Goal: Check status: Check status

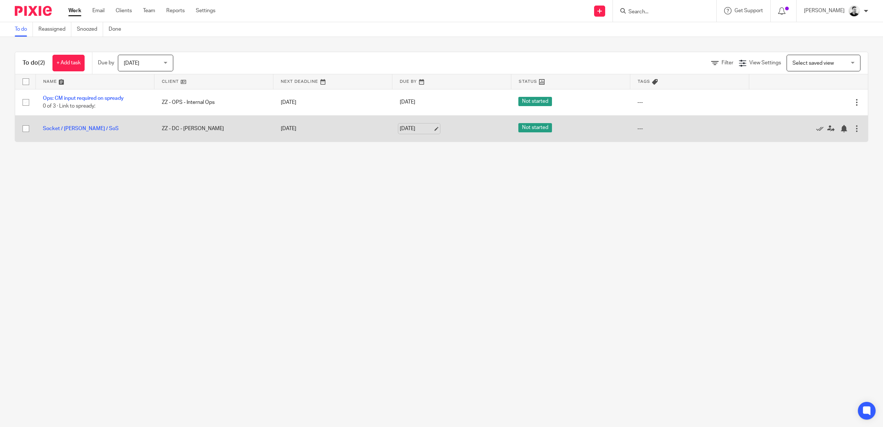
click at [400, 126] on link "16 Sep 2025" at bounding box center [416, 129] width 33 height 8
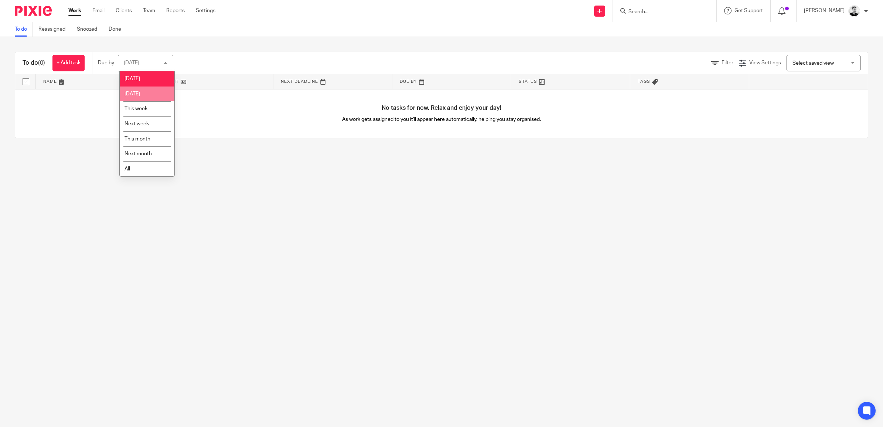
click at [148, 96] on li "[DATE]" at bounding box center [147, 93] width 55 height 15
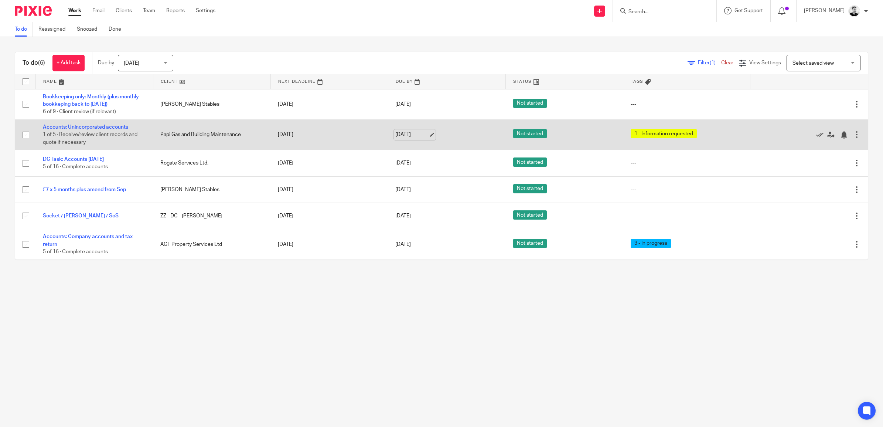
click at [418, 133] on link "[DATE]" at bounding box center [411, 135] width 33 height 8
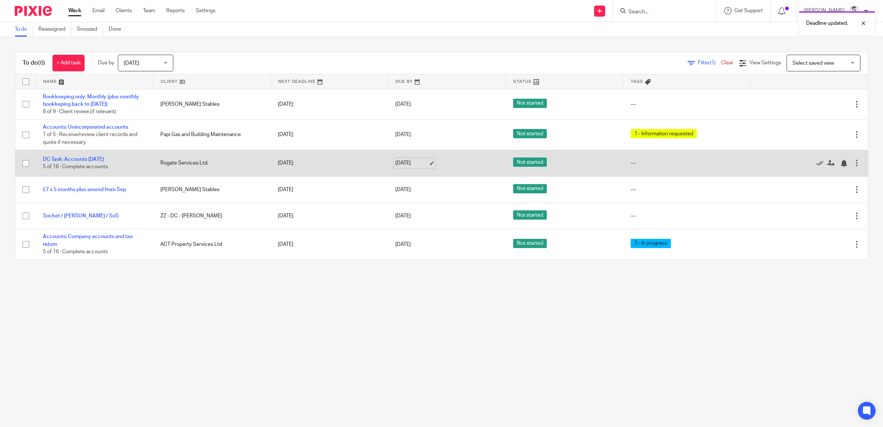
click at [419, 159] on link "[DATE]" at bounding box center [411, 163] width 33 height 8
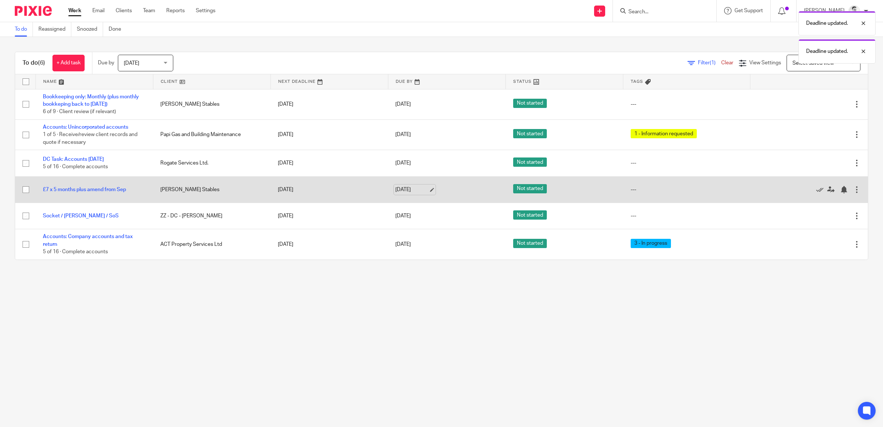
click at [414, 187] on link "17 Sep 2025" at bounding box center [411, 190] width 33 height 8
